Goal: Book appointment/travel/reservation

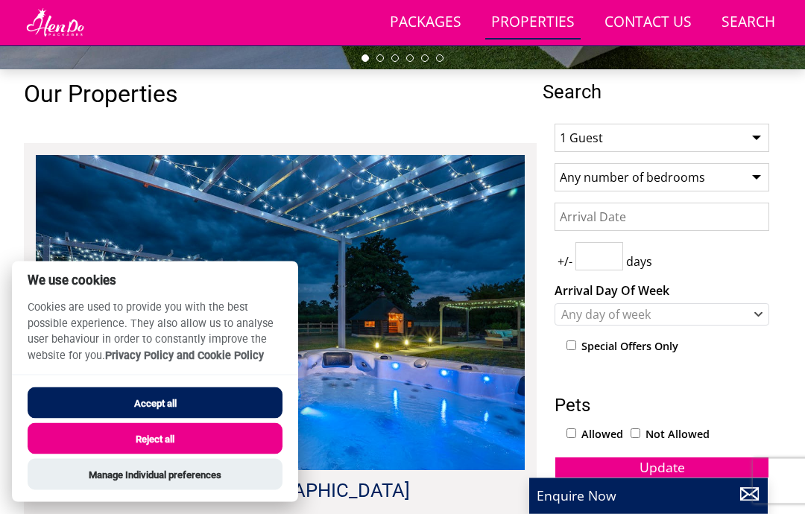
scroll to position [462, 0]
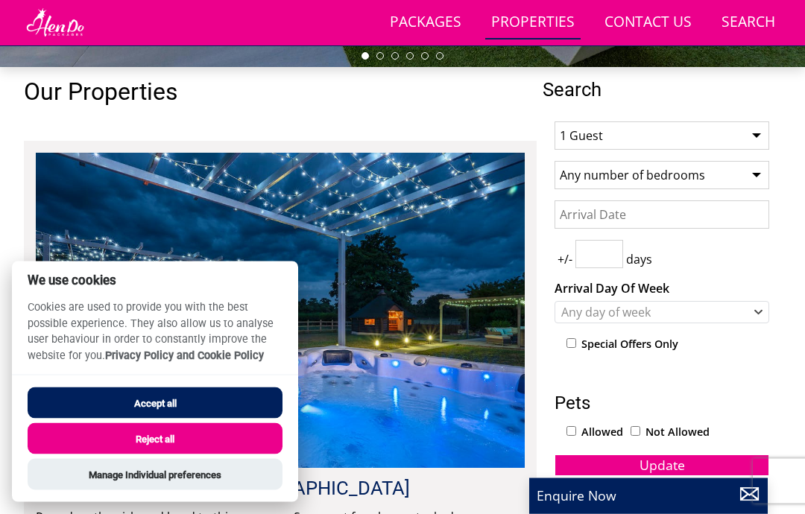
click at [232, 454] on button "Reject all" at bounding box center [155, 438] width 255 height 31
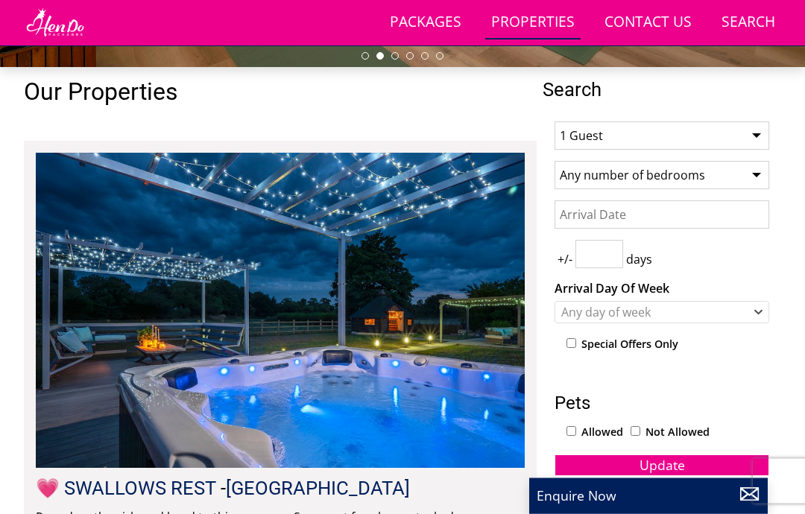
click at [424, 21] on link "Packages" at bounding box center [425, 23] width 83 height 34
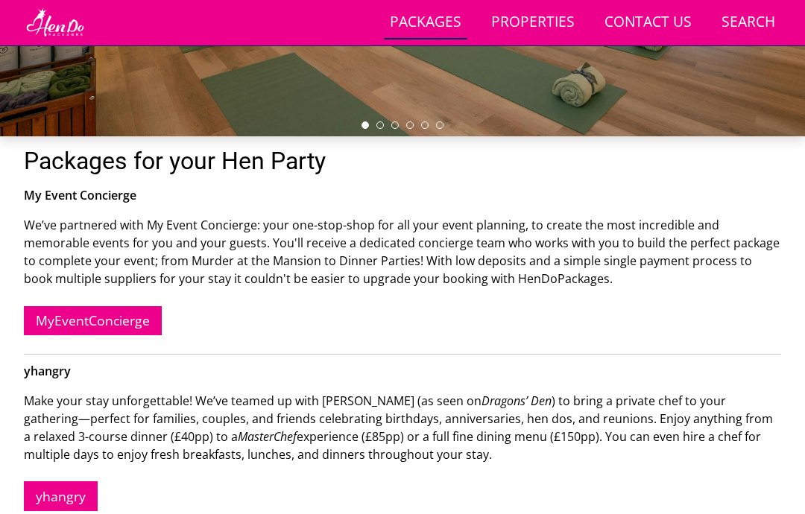
scroll to position [414, 0]
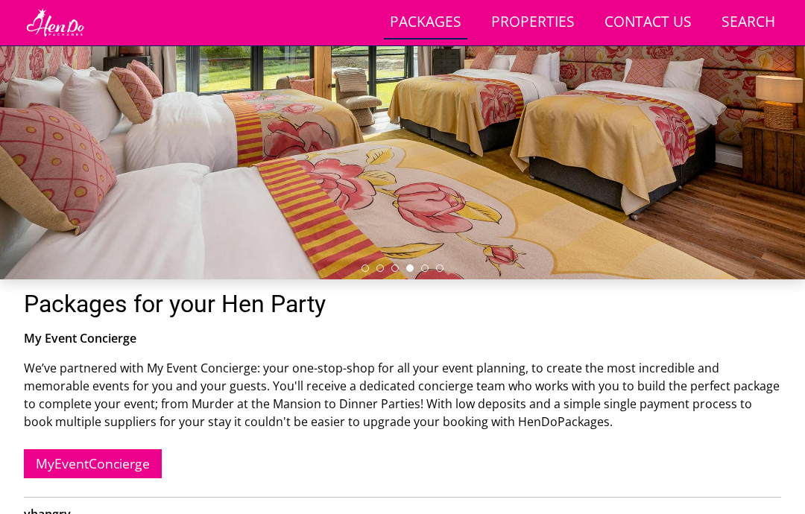
click at [549, 22] on link "Properties" at bounding box center [532, 23] width 95 height 34
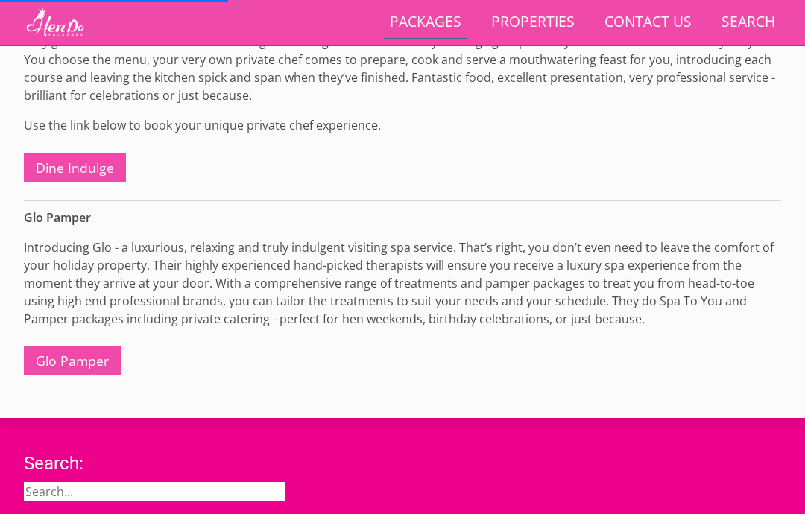
scroll to position [930, 0]
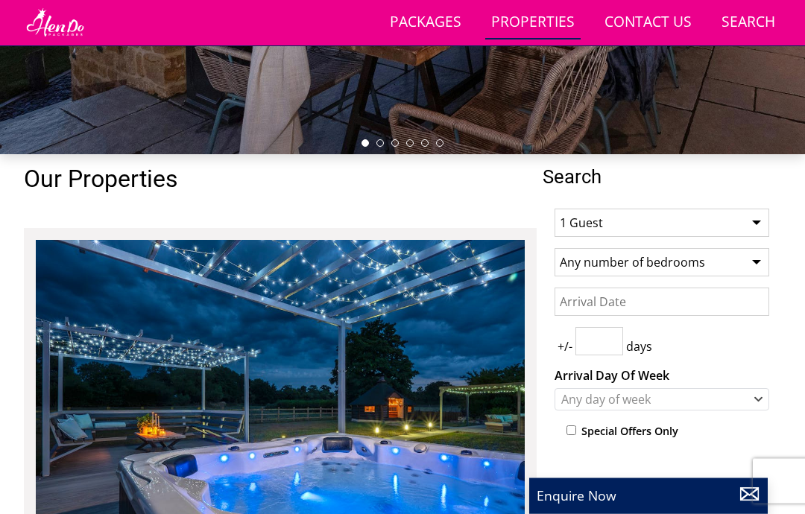
click at [754, 223] on select "1 Guest 2 Guests 3 Guests 4 Guests 5 Guests 6 Guests 7 Guests 8 Guests 9 Guests…" at bounding box center [661, 223] width 215 height 28
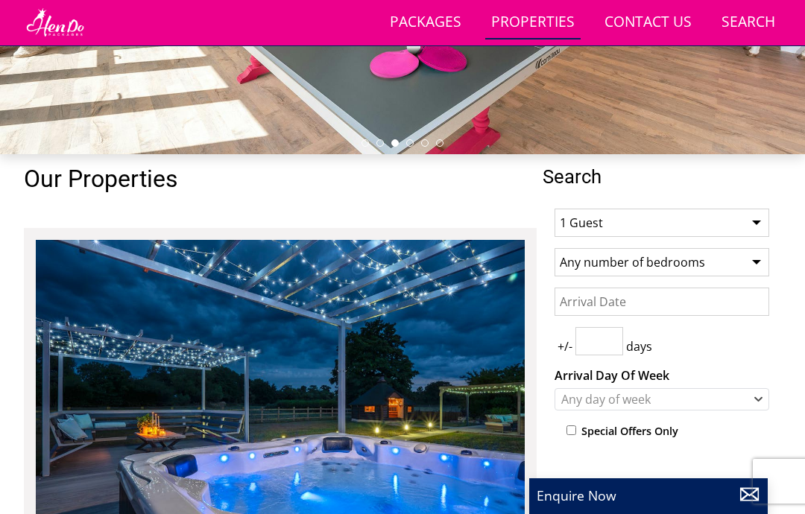
select select "14"
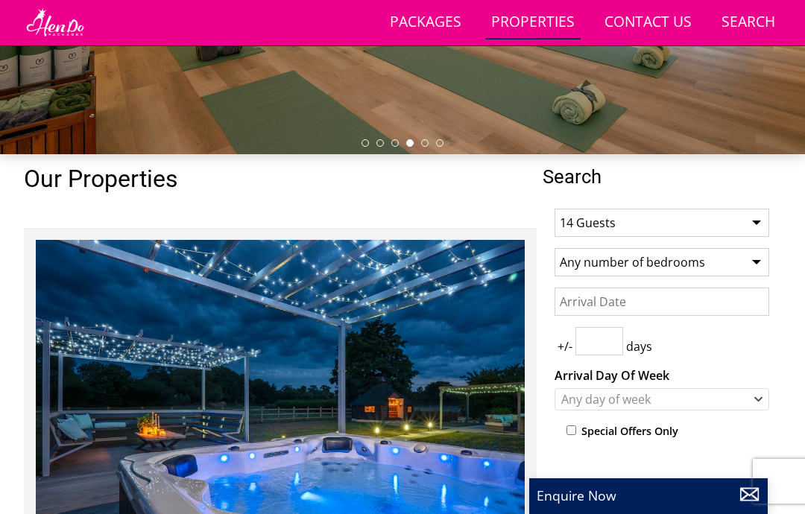
click at [767, 253] on select "Any number of bedrooms 4 Bedrooms 5 Bedrooms 6 Bedrooms 7 Bedrooms 8 Bedrooms 9…" at bounding box center [661, 262] width 215 height 28
select select "7"
click at [653, 300] on input "Date" at bounding box center [661, 302] width 215 height 28
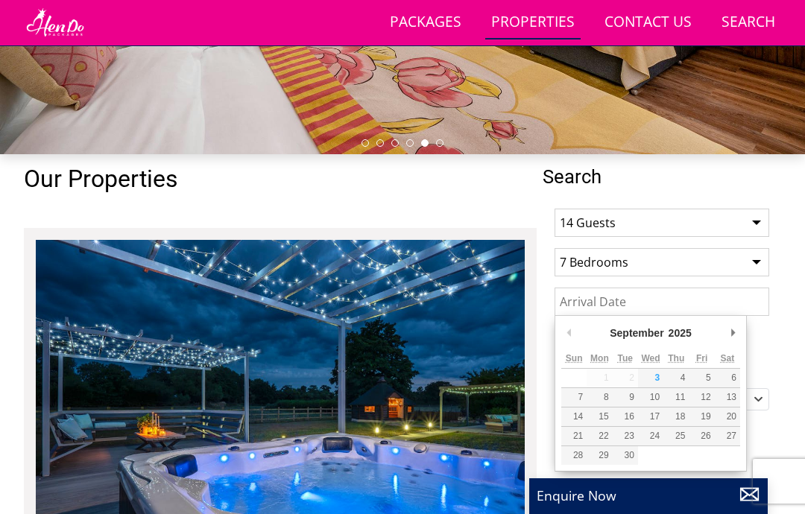
scroll to position [375, 0]
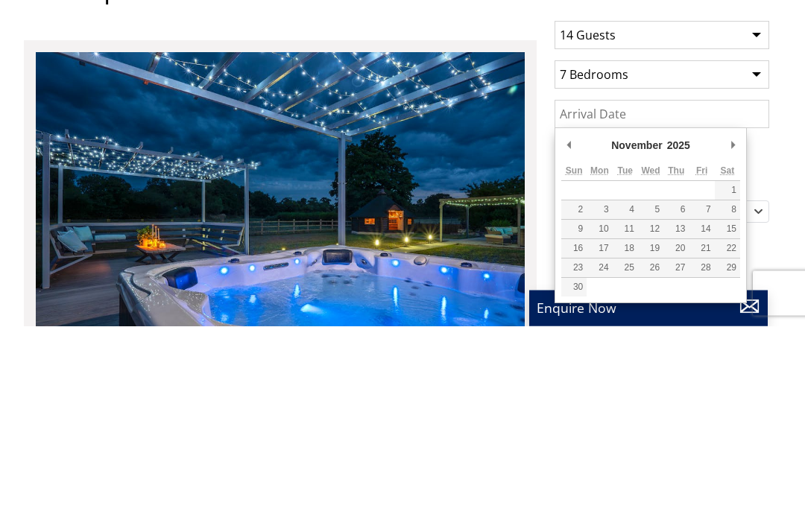
type input "[DATE]"
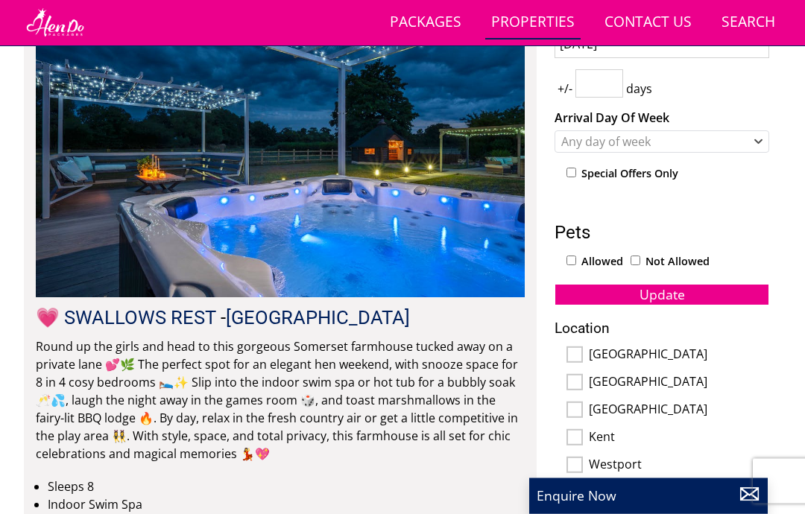
scroll to position [633, 0]
click at [580, 167] on div "Special Offers Only" at bounding box center [667, 175] width 203 height 22
click at [576, 174] on input "checkbox" at bounding box center [571, 173] width 10 height 10
checkbox input "true"
click at [685, 290] on button "Update" at bounding box center [661, 294] width 215 height 21
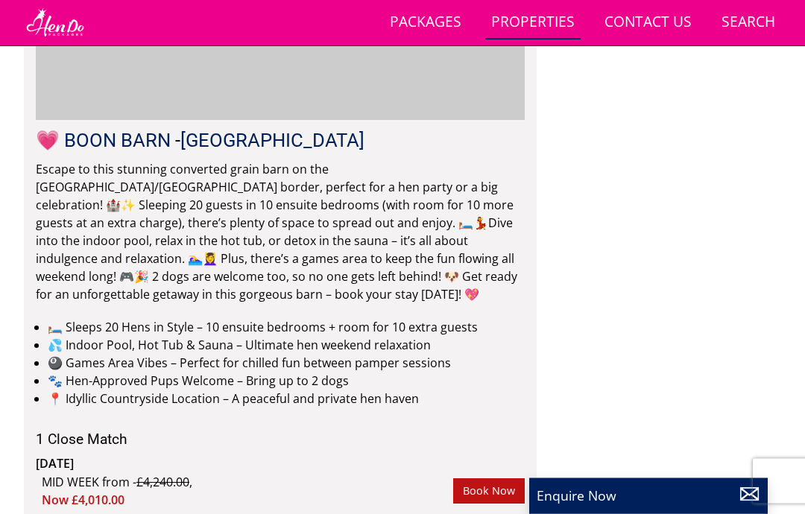
scroll to position [1141, 0]
